Goal: Information Seeking & Learning: Check status

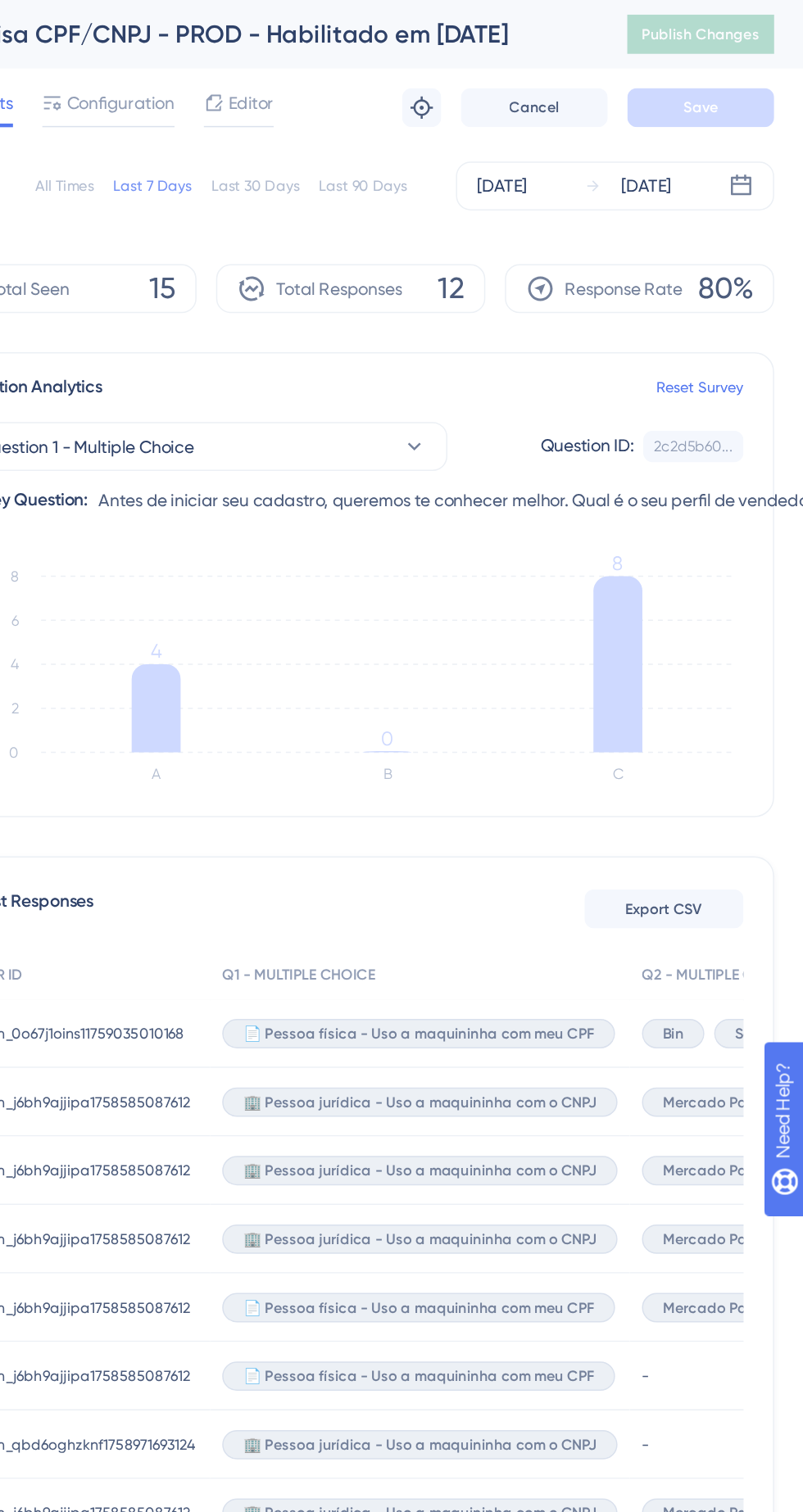
click at [664, 698] on div "📄 Pessoa física - Uso a maquininha com meu CPF" at bounding box center [545, 693] width 263 height 20
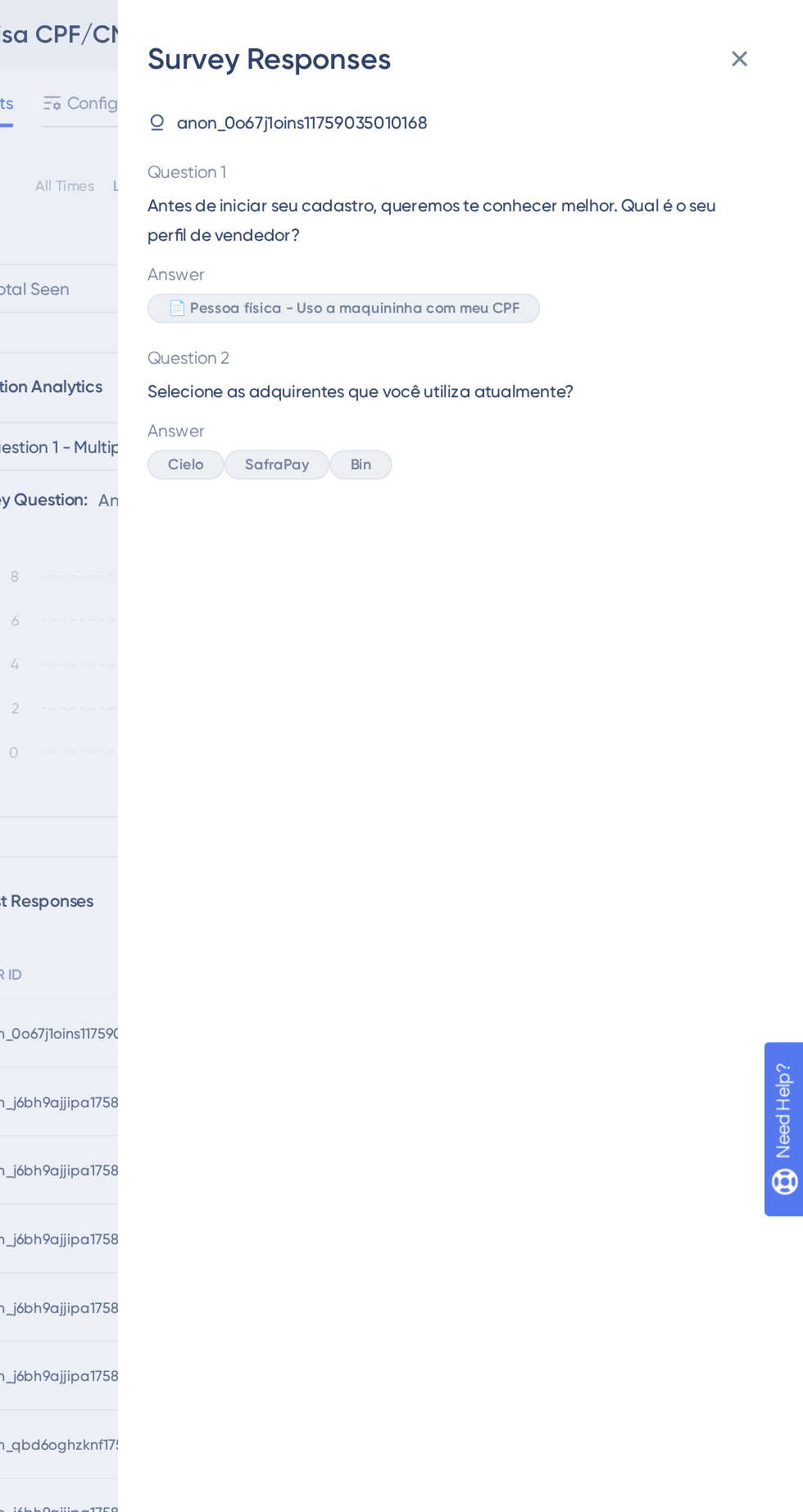
click at [309, 504] on div "Survey Responses anon_0o67j1oins11759035010168 Question 1 Antes de iniciar seu …" at bounding box center [402, 756] width 803 height 1512
